Goal: Task Accomplishment & Management: Use online tool/utility

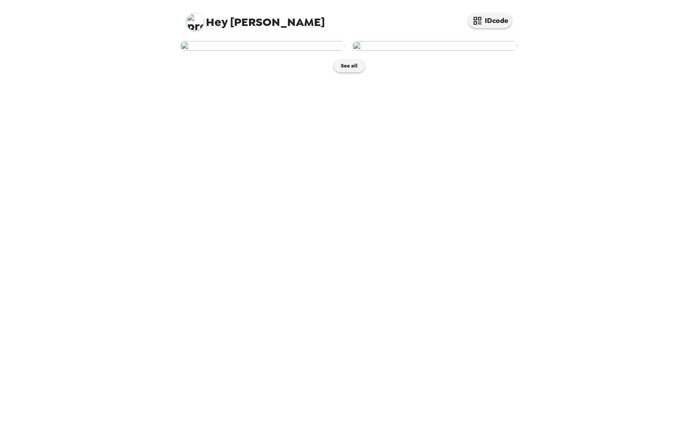
click at [284, 51] on img at bounding box center [262, 46] width 165 height 10
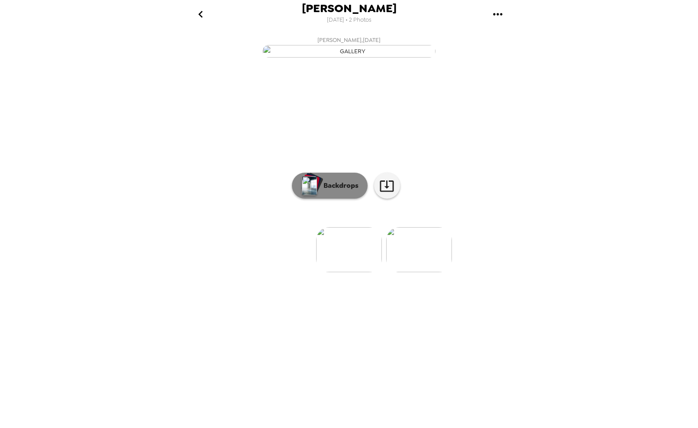
click at [330, 199] on button "Backdrops" at bounding box center [330, 186] width 76 height 26
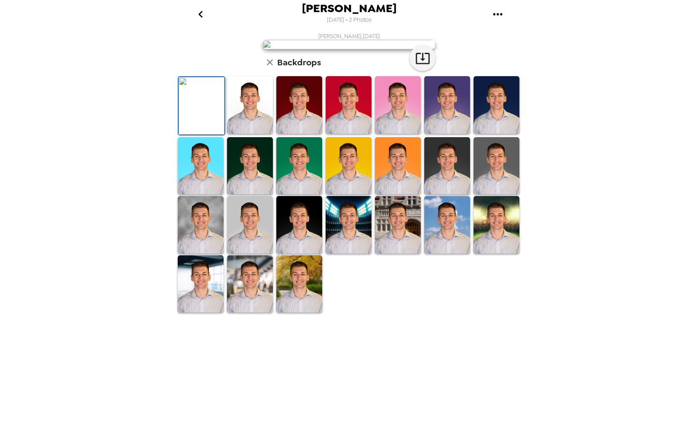
scroll to position [86, 0]
click at [265, 253] on img at bounding box center [250, 225] width 46 height 58
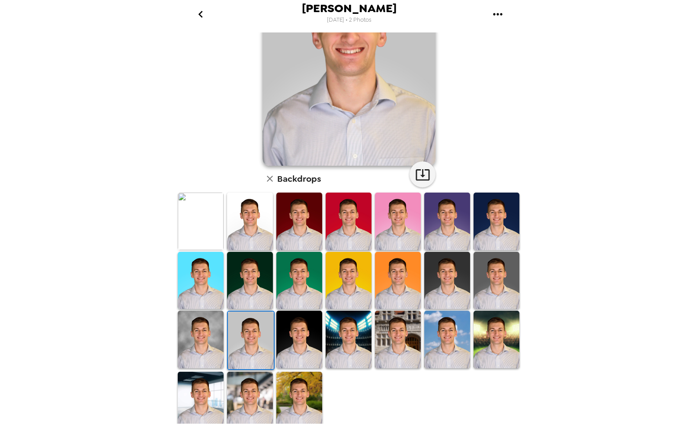
scroll to position [92, 0]
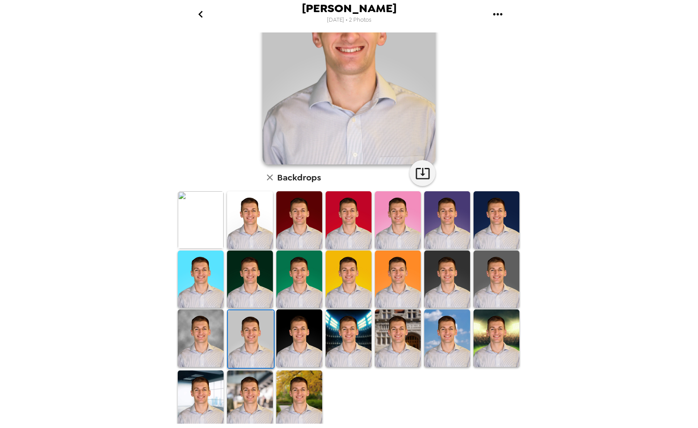
click at [500, 286] on img at bounding box center [497, 279] width 46 height 58
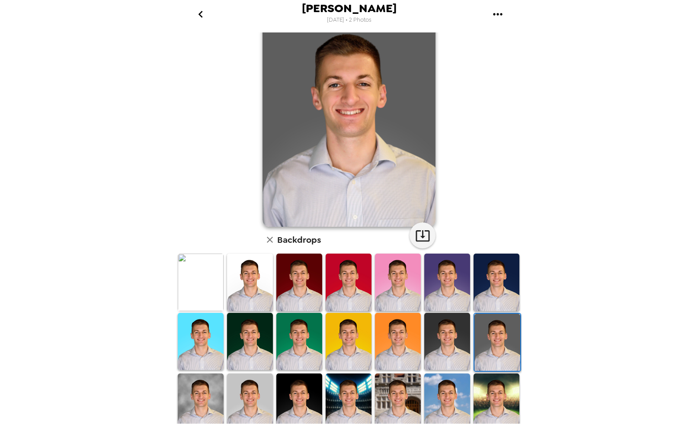
scroll to position [43, 0]
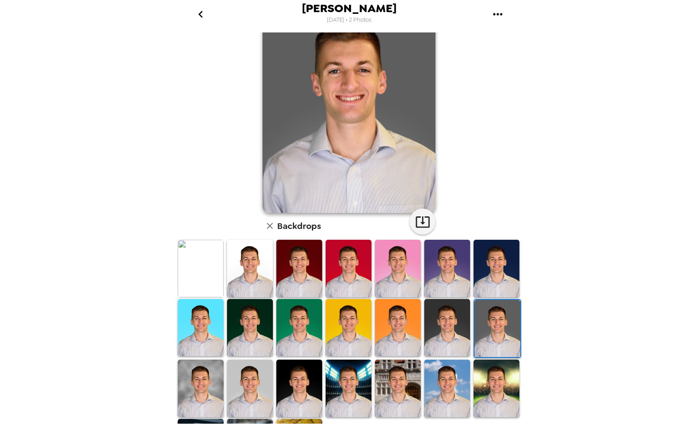
click at [392, 258] on img at bounding box center [398, 269] width 46 height 58
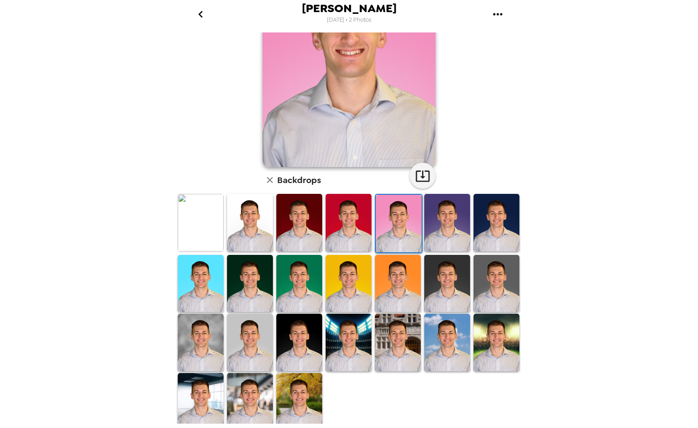
scroll to position [92, 0]
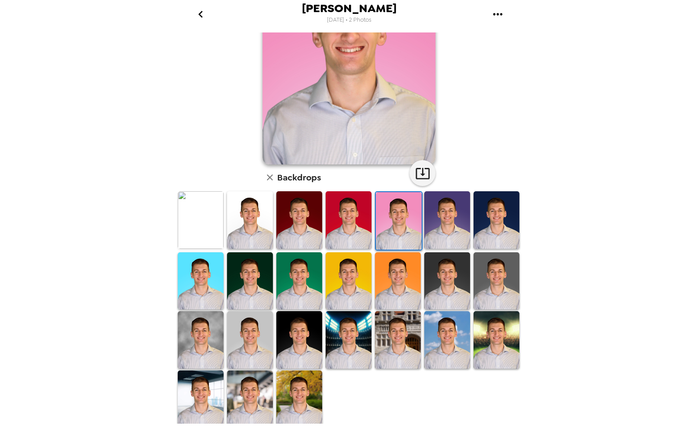
click at [498, 283] on img at bounding box center [497, 281] width 46 height 58
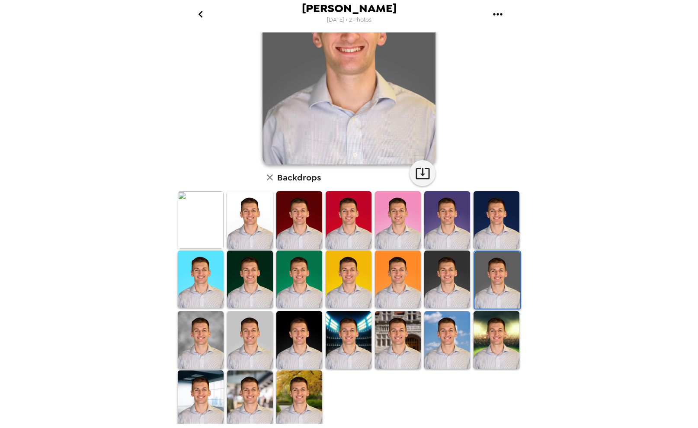
click at [291, 287] on img at bounding box center [299, 279] width 46 height 58
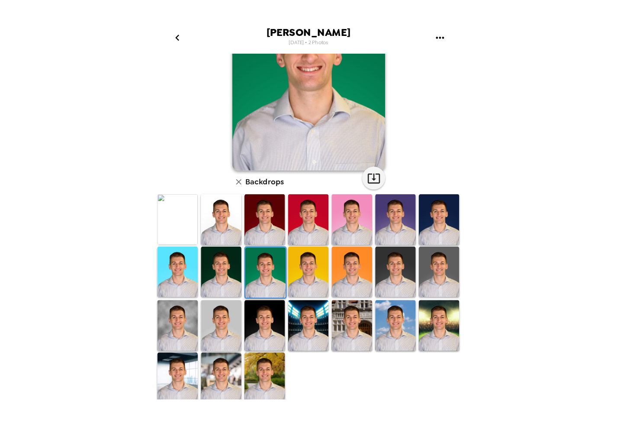
scroll to position [0, 0]
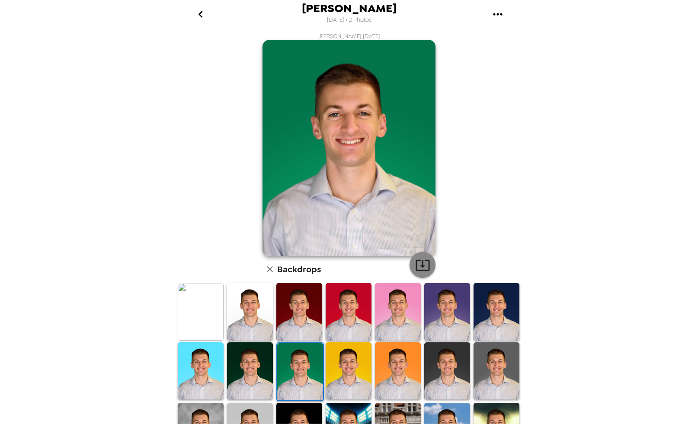
click at [417, 262] on icon "button" at bounding box center [422, 264] width 15 height 15
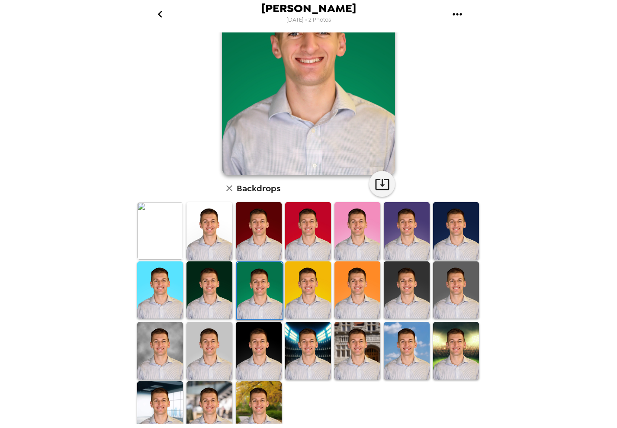
scroll to position [86, 0]
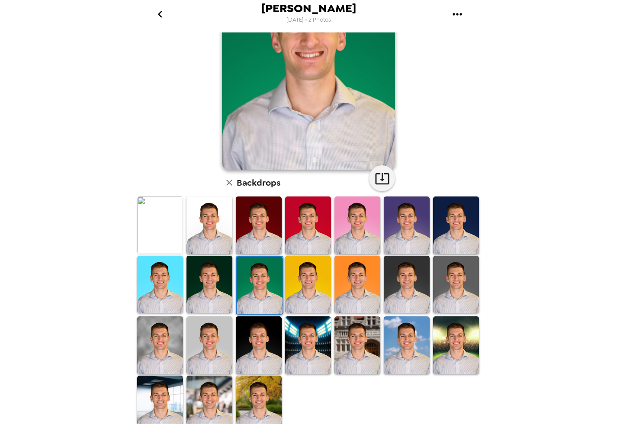
click at [450, 280] on img at bounding box center [456, 285] width 46 height 58
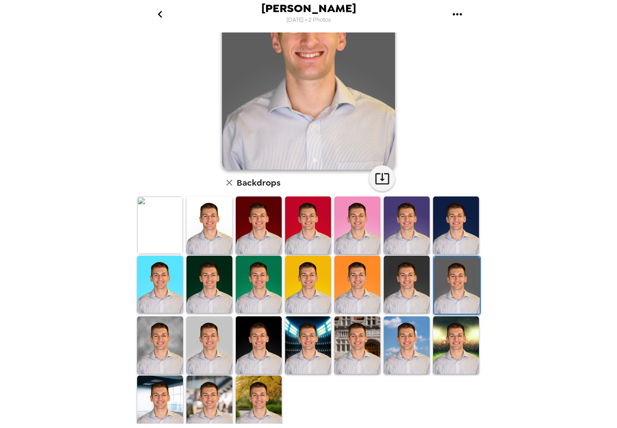
scroll to position [0, 0]
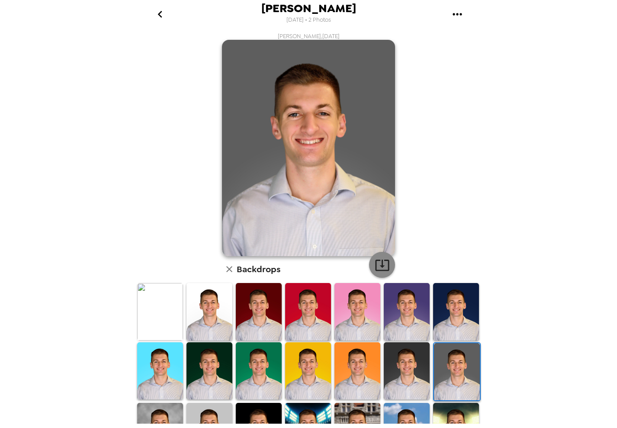
click at [375, 259] on icon "button" at bounding box center [382, 264] width 15 height 15
drag, startPoint x: 595, startPoint y: 45, endPoint x: 588, endPoint y: 35, distance: 12.4
click at [595, 45] on div "[PERSON_NAME] [DATE] • 2 Photos [PERSON_NAME] , [DATE] Backdrops" at bounding box center [308, 214] width 617 height 428
